Goal: Find specific page/section: Find specific page/section

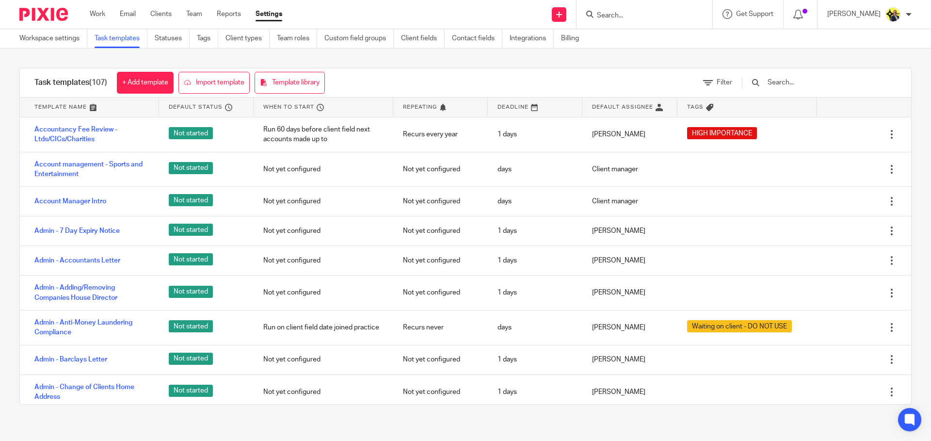
click at [617, 15] on input "Search" at bounding box center [639, 16] width 87 height 9
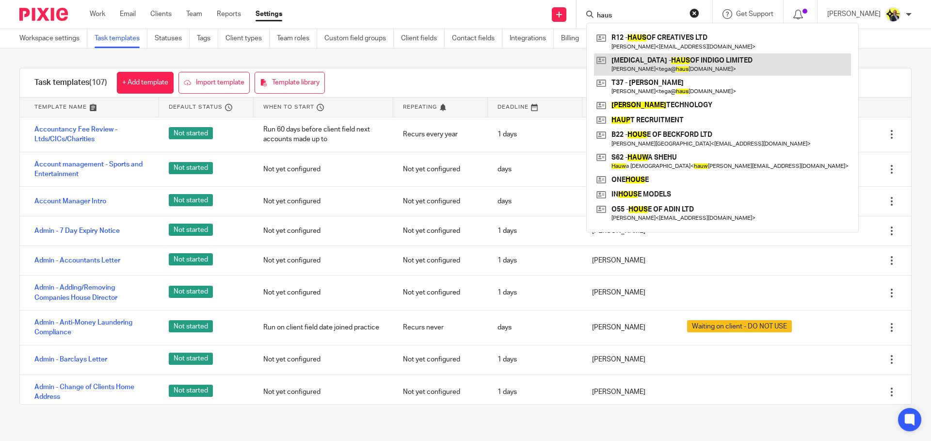
type input "haus"
click at [671, 65] on link at bounding box center [722, 64] width 257 height 22
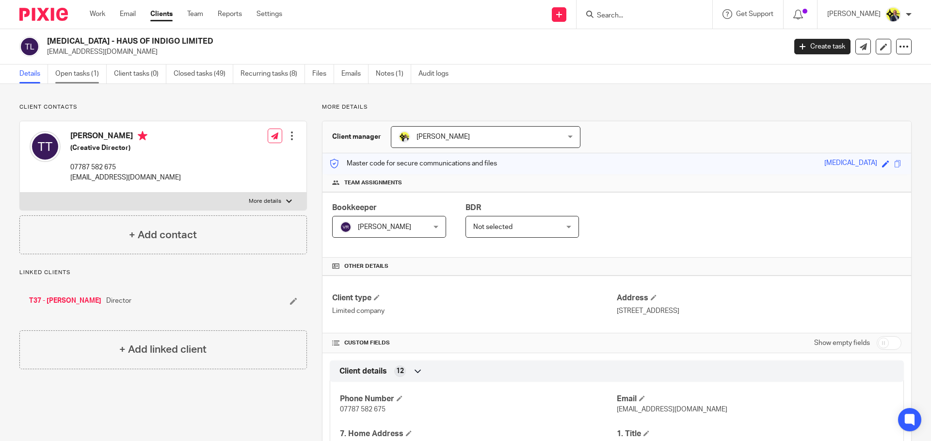
click at [66, 79] on link "Open tasks (1)" at bounding box center [80, 73] width 51 height 19
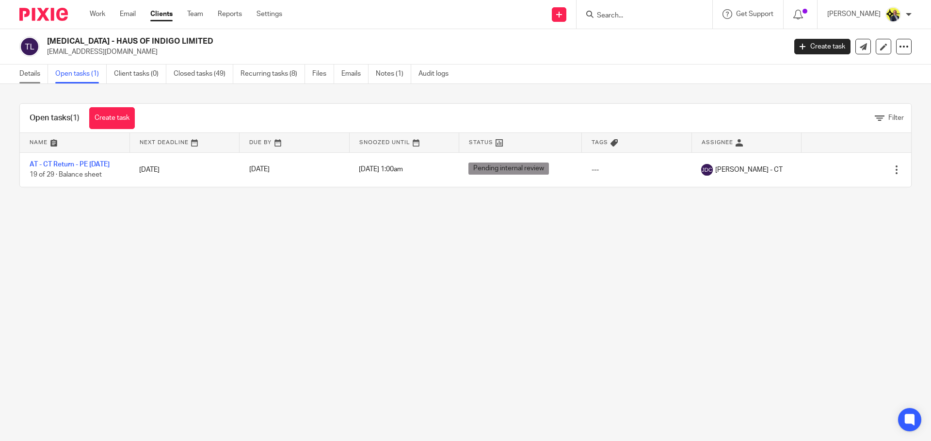
click at [33, 78] on link "Details" at bounding box center [33, 73] width 29 height 19
